Goal: Task Accomplishment & Management: Manage account settings

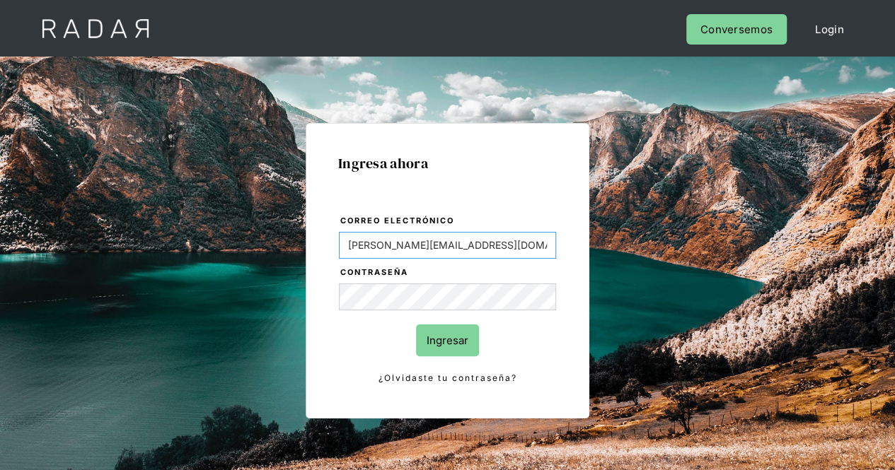
drag, startPoint x: 436, startPoint y: 250, endPoint x: 197, endPoint y: 250, distance: 239.0
click at [197, 250] on div "Ingresa ahora Correo electrónico [PERSON_NAME][EMAIL_ADDRESS][DOMAIN_NAME] Cont…" at bounding box center [447, 319] width 665 height 440
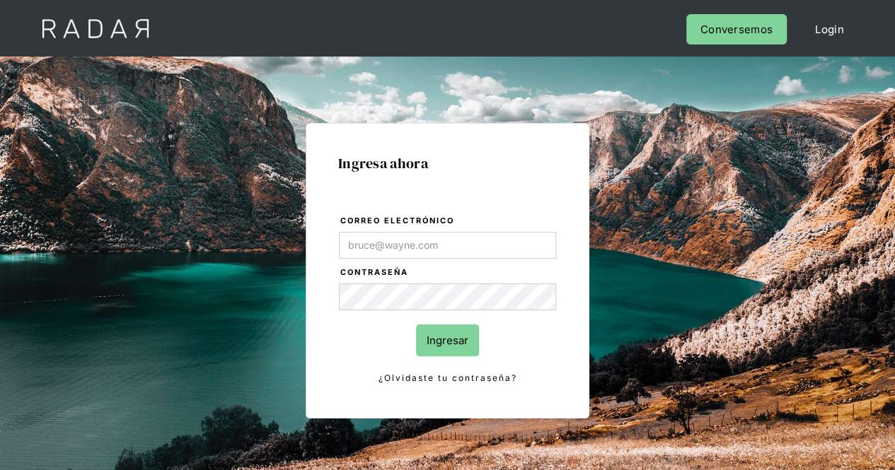
click at [587, 328] on div "Ingresa ahora Correo electrónico Contraseña Ingresar ¿Olvidaste tu contraseña? …" at bounding box center [447, 271] width 284 height 296
click at [246, 298] on div "Ingresa ahora Correo electrónico Contraseña Ingresar ¿Olvidaste tu contraseña? …" at bounding box center [447, 319] width 665 height 440
type input "[PERSON_NAME][EMAIL_ADDRESS][PERSON_NAME][DOMAIN_NAME]"
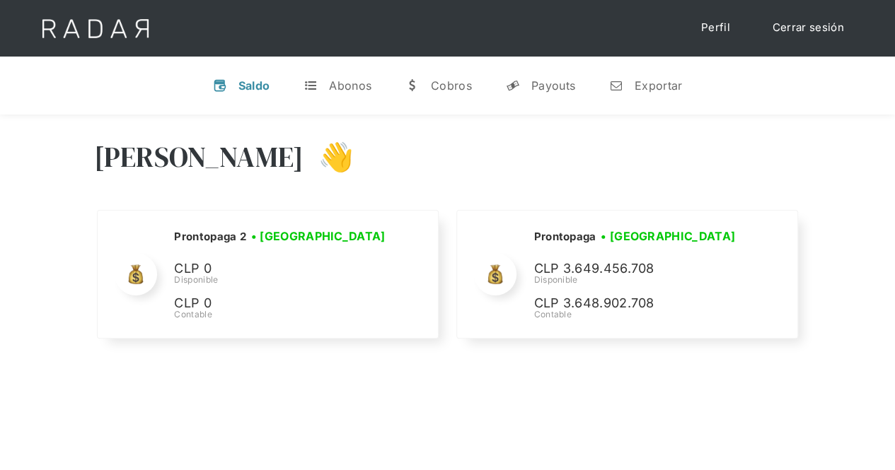
drag, startPoint x: 49, startPoint y: 109, endPoint x: 43, endPoint y: 83, distance: 26.1
click at [49, 109] on div "v Saldo t Abonos w [GEOGRAPHIC_DATA] y Payouts n Exportar" at bounding box center [447, 86] width 895 height 58
